Goal: Navigation & Orientation: Find specific page/section

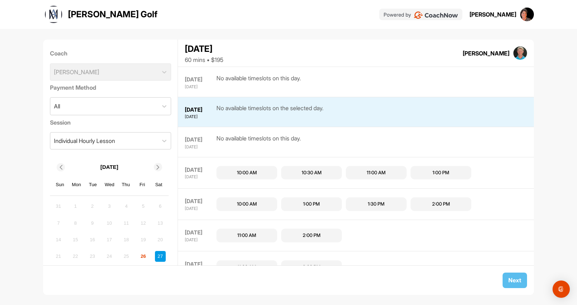
scroll to position [30, 0]
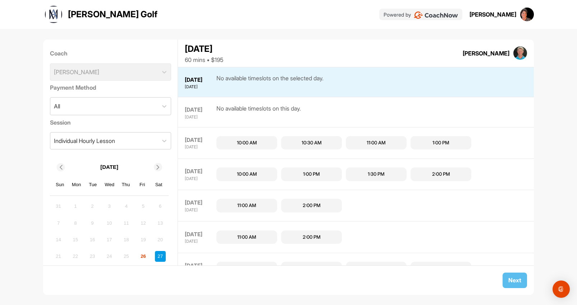
click at [526, 14] on img at bounding box center [528, 15] width 14 height 14
click at [498, 15] on div "[PERSON_NAME]" at bounding box center [493, 14] width 47 height 9
click at [442, 14] on img at bounding box center [436, 15] width 44 height 7
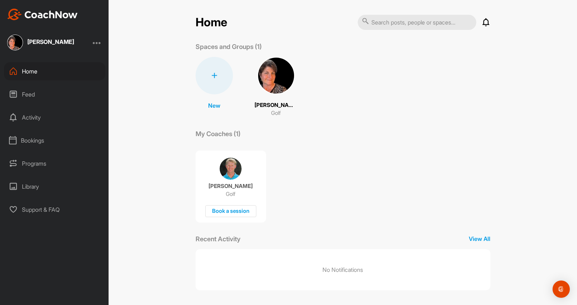
scroll to position [2, 0]
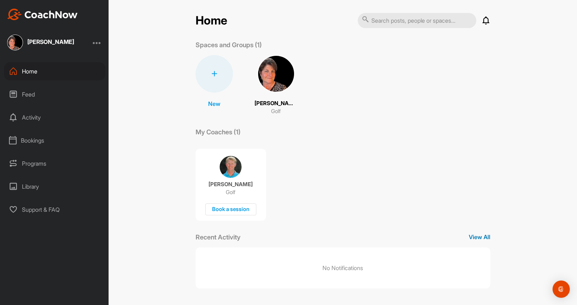
click at [478, 235] on p "View All" at bounding box center [480, 236] width 22 height 9
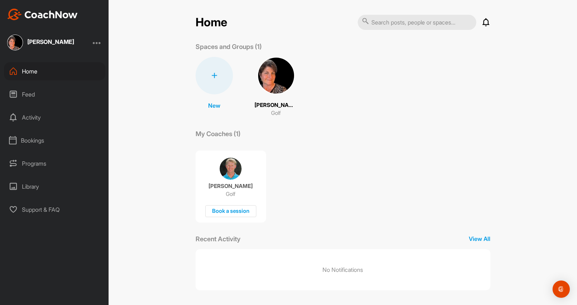
click at [269, 76] on img at bounding box center [276, 75] width 37 height 37
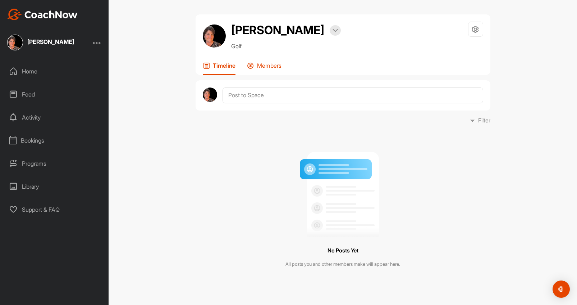
click at [270, 64] on p "Members" at bounding box center [269, 65] width 24 height 7
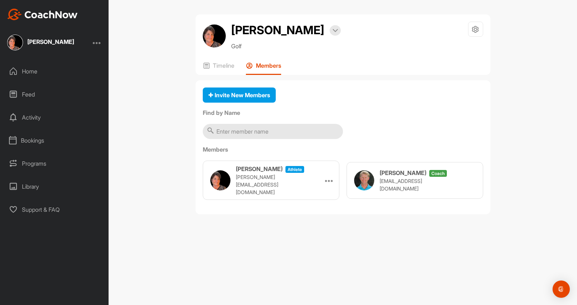
click at [406, 175] on h3 "[PERSON_NAME]" at bounding box center [403, 172] width 47 height 9
click at [413, 177] on h3 "[PERSON_NAME]" at bounding box center [403, 172] width 47 height 9
click at [413, 181] on p "[EMAIL_ADDRESS][DOMAIN_NAME]" at bounding box center [416, 184] width 72 height 15
click at [563, 289] on img "Open Intercom Messenger" at bounding box center [561, 288] width 9 height 9
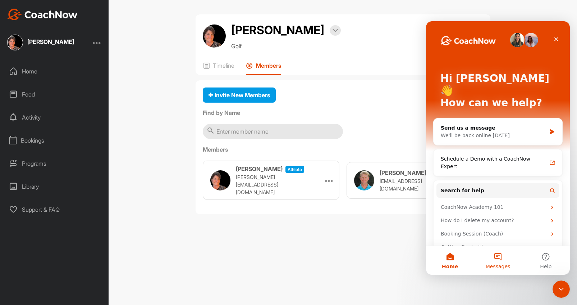
click at [496, 256] on button "Messages" at bounding box center [498, 260] width 48 height 29
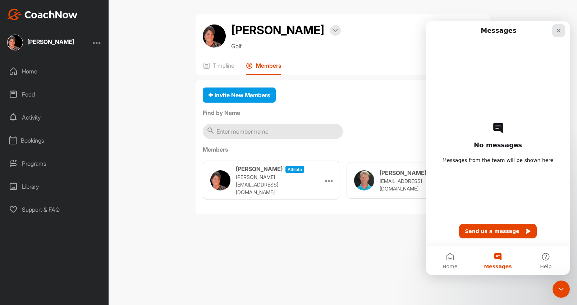
click at [560, 29] on icon "Close" at bounding box center [559, 31] width 4 height 4
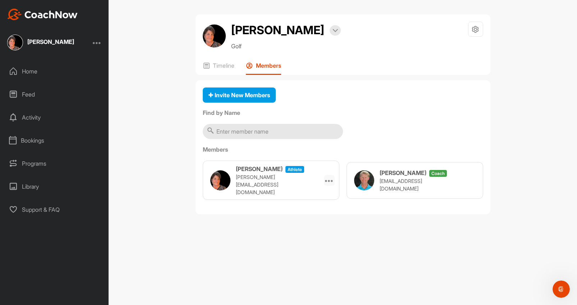
click at [326, 179] on icon at bounding box center [329, 180] width 9 height 9
click at [222, 66] on p "Timeline" at bounding box center [224, 65] width 22 height 7
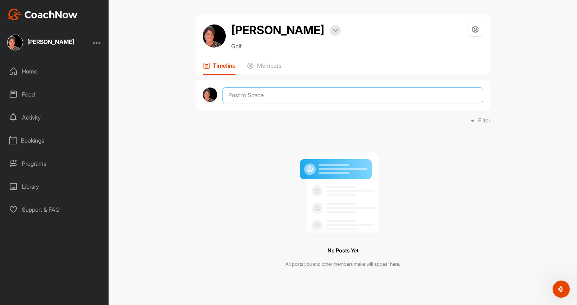
click at [239, 94] on textarea at bounding box center [353, 95] width 260 height 16
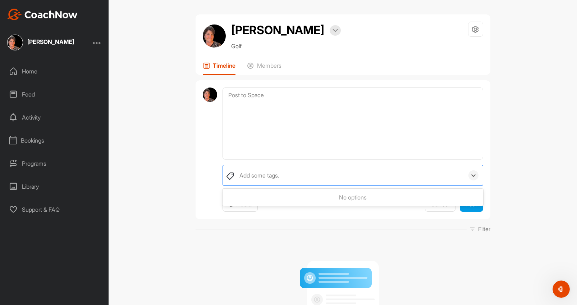
click at [261, 175] on div "Add some tags." at bounding box center [260, 175] width 40 height 9
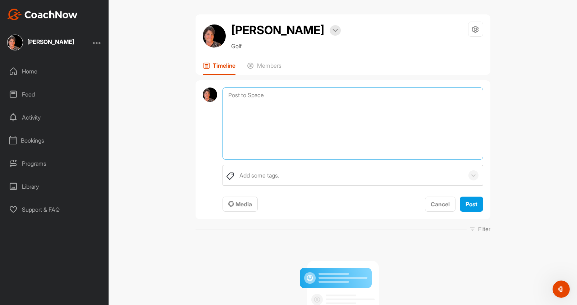
click at [241, 94] on textarea at bounding box center [353, 123] width 260 height 72
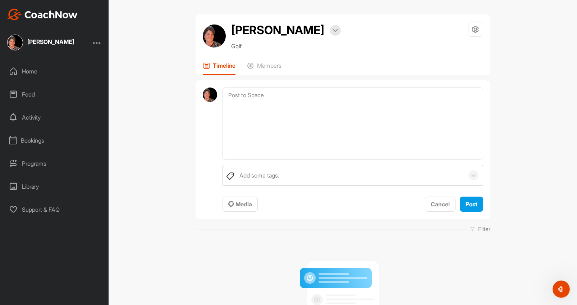
click at [30, 93] on div "Feed" at bounding box center [54, 94] width 101 height 18
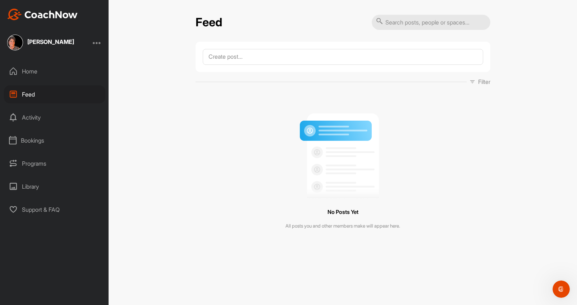
click at [31, 118] on div "Activity" at bounding box center [54, 117] width 101 height 18
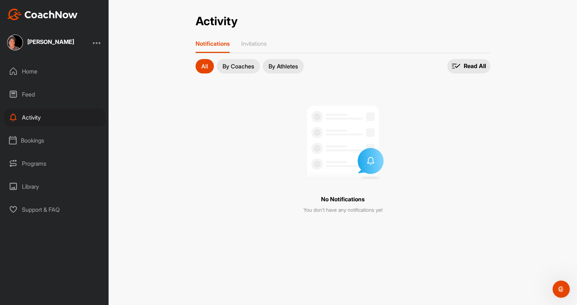
click at [32, 141] on div "Bookings" at bounding box center [54, 140] width 101 height 18
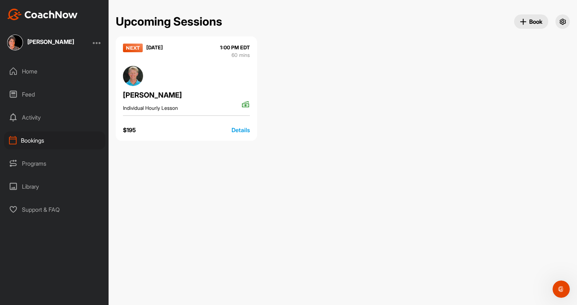
click at [240, 127] on div "Details" at bounding box center [241, 130] width 18 height 9
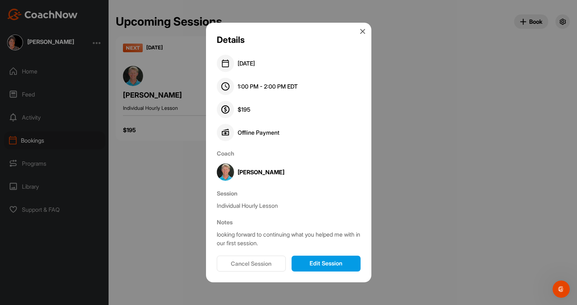
click at [362, 31] on icon at bounding box center [363, 31] width 6 height 6
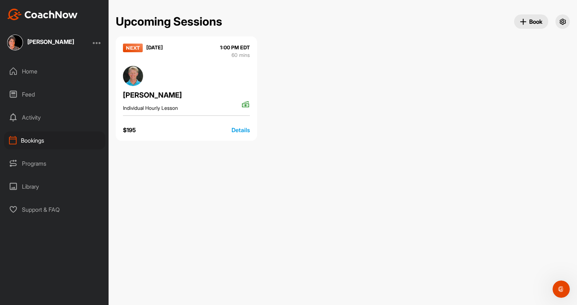
click at [34, 164] on div "Programs" at bounding box center [54, 163] width 101 height 18
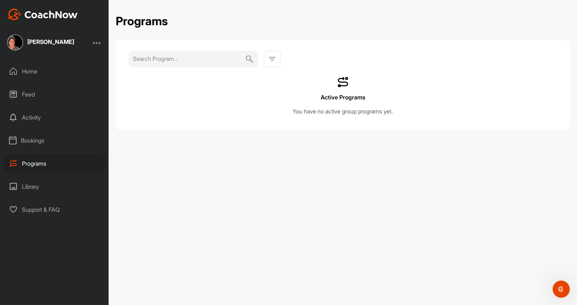
click at [31, 189] on div "Library" at bounding box center [54, 186] width 101 height 18
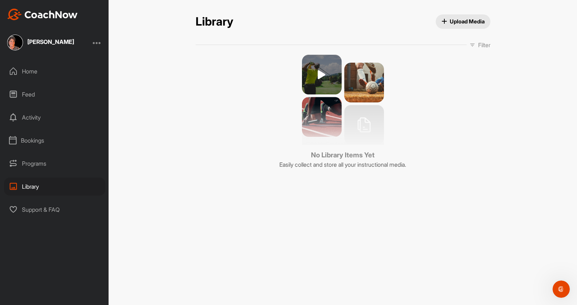
click at [35, 210] on div "Support & FAQ" at bounding box center [54, 209] width 101 height 18
click at [32, 72] on div "Home" at bounding box center [54, 71] width 101 height 18
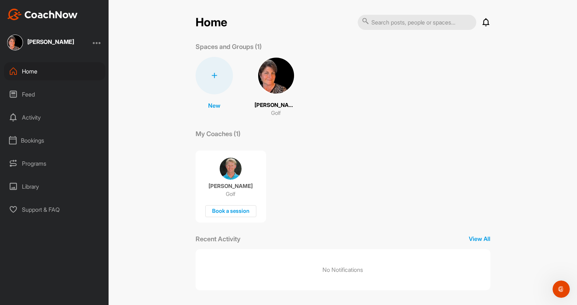
click at [232, 168] on img at bounding box center [231, 169] width 22 height 22
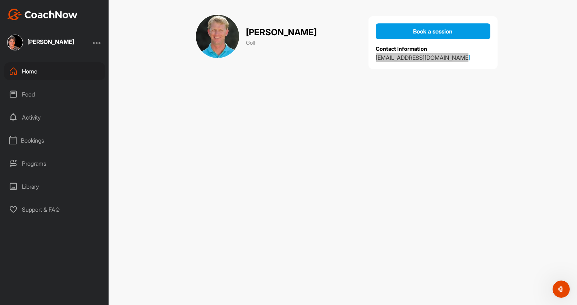
drag, startPoint x: 426, startPoint y: 59, endPoint x: 526, endPoint y: 0, distance: 116.2
click at [0, 0] on div "[PERSON_NAME] Home Feed Activity Bookings Programs Library Support & FAQ + Crea…" at bounding box center [288, 152] width 577 height 305
